Goal: Task Accomplishment & Management: Use online tool/utility

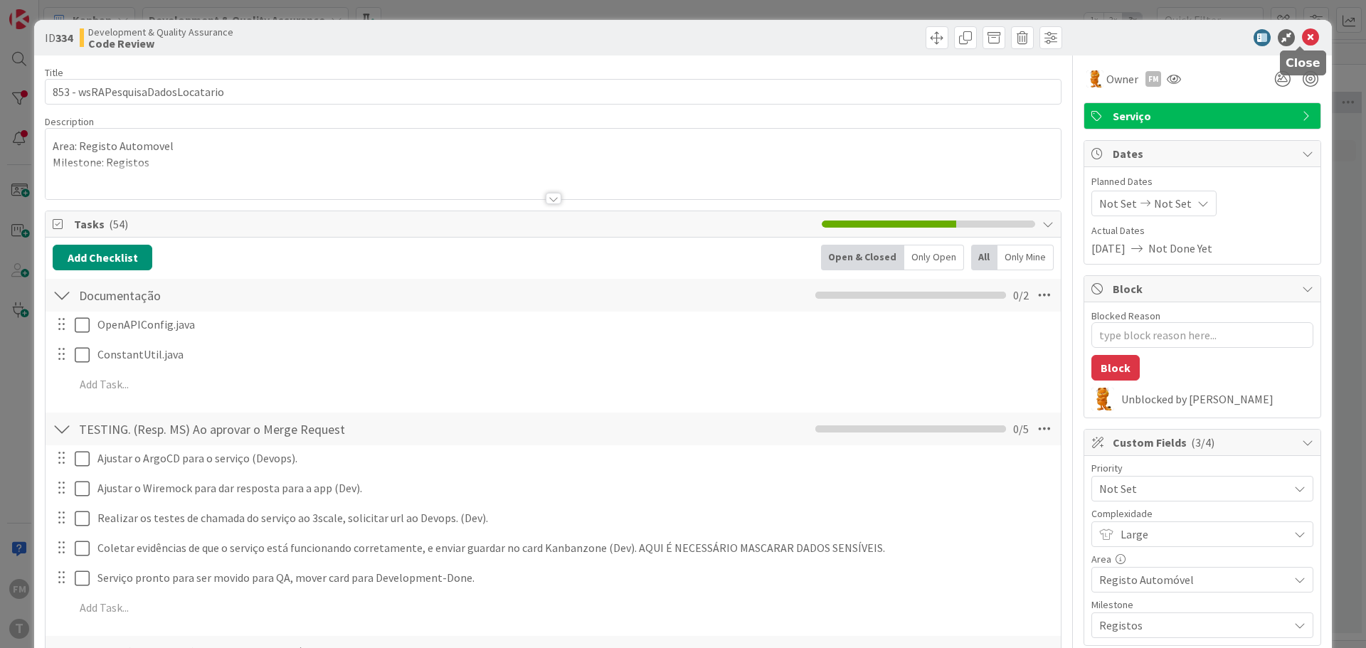
click at [1305, 41] on icon at bounding box center [1310, 37] width 17 height 17
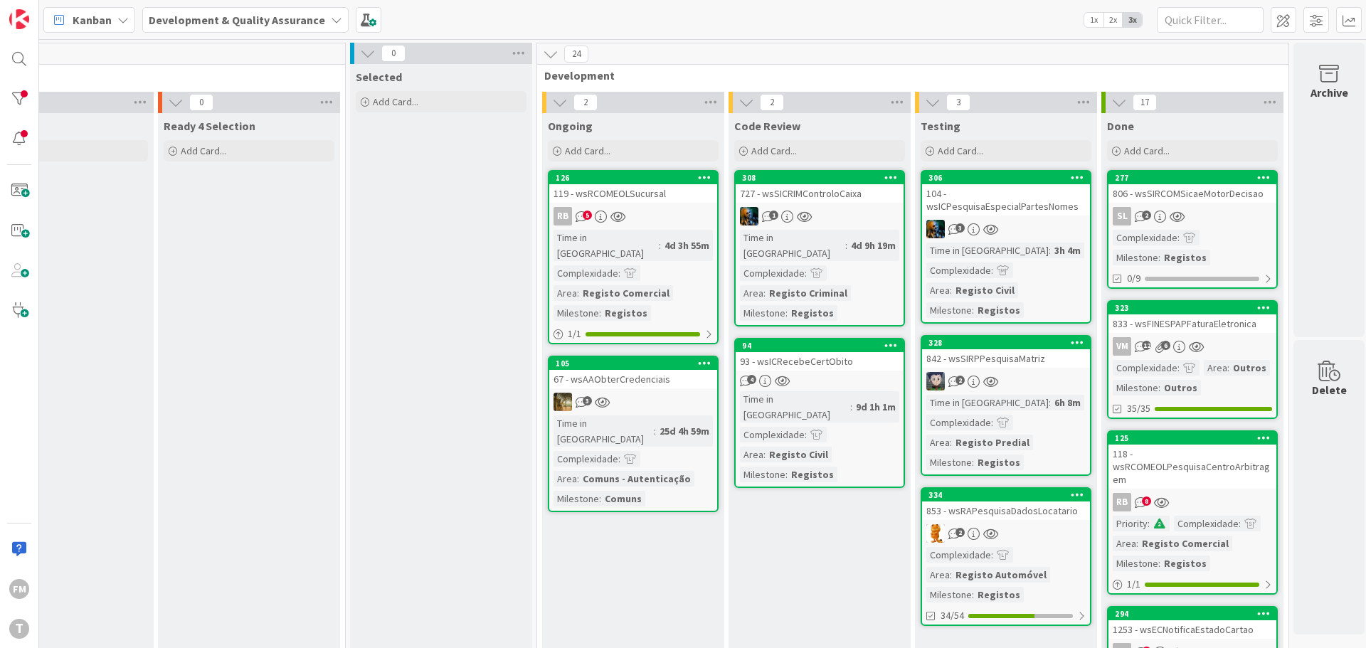
scroll to position [0, 279]
click at [635, 195] on div "119 - wsRCOMEOLSucursal" at bounding box center [630, 193] width 168 height 18
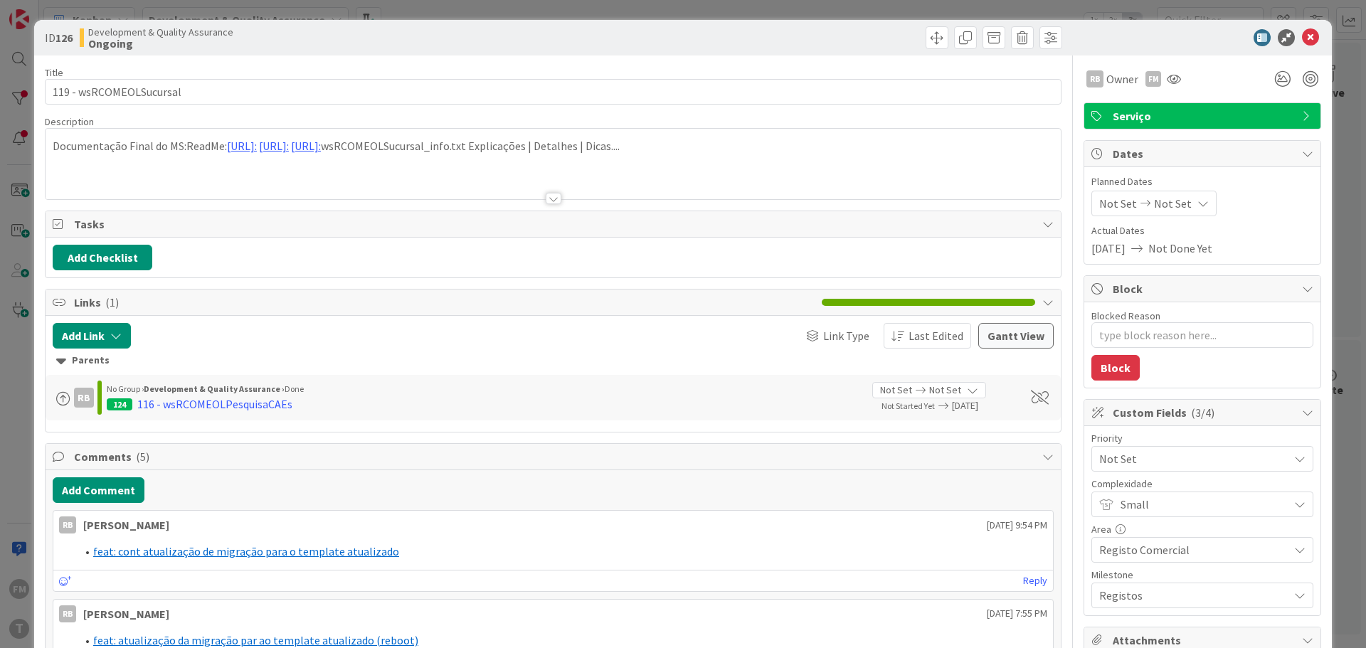
type textarea "x"
click at [1302, 40] on icon at bounding box center [1310, 37] width 17 height 17
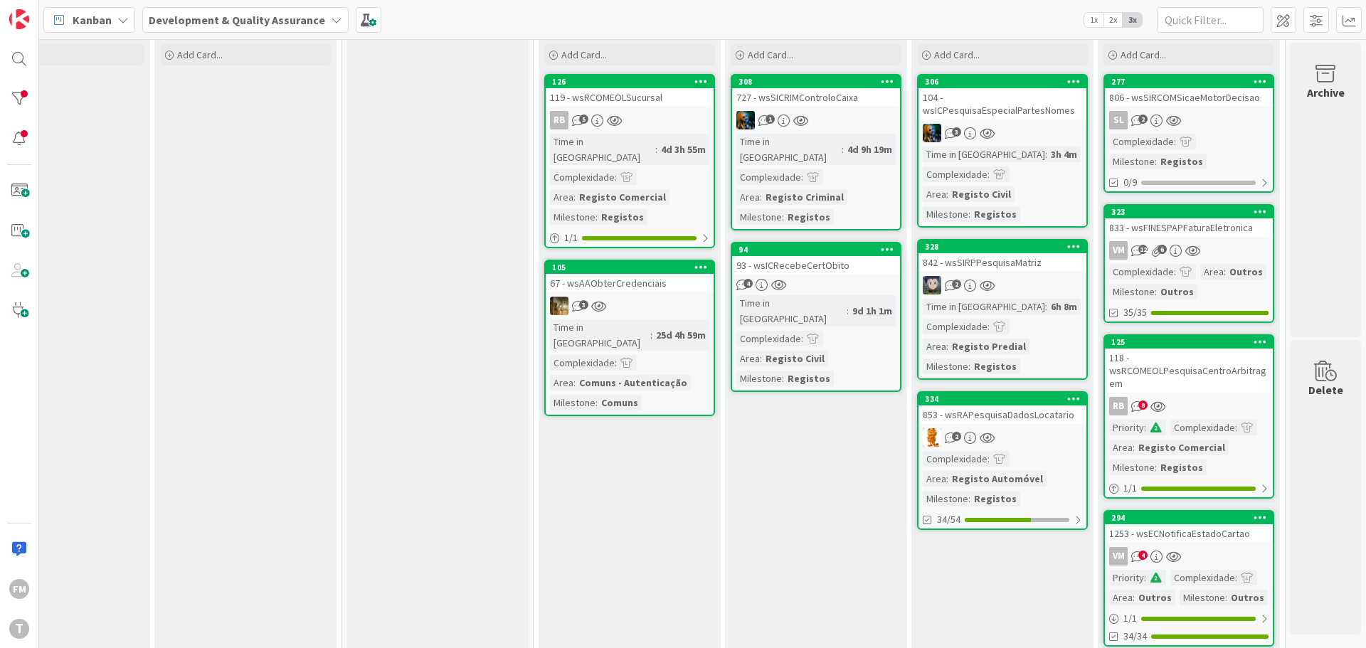
scroll to position [0, 279]
